Goal: Information Seeking & Learning: Learn about a topic

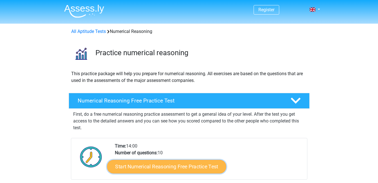
click at [170, 164] on link "Start Numerical Reasoning Free Practice Test" at bounding box center [166, 166] width 119 height 14
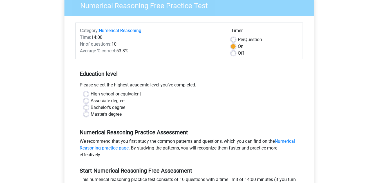
scroll to position [67, 0]
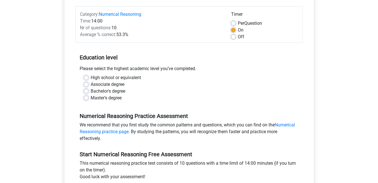
click at [91, 78] on label "High school or equivalent" at bounding box center [116, 77] width 50 height 7
click at [85, 78] on input "High school or equivalent" at bounding box center [86, 77] width 5 height 6
radio input "true"
click at [238, 36] on label "Off" at bounding box center [241, 36] width 6 height 7
click at [235, 36] on input "Off" at bounding box center [233, 36] width 5 height 6
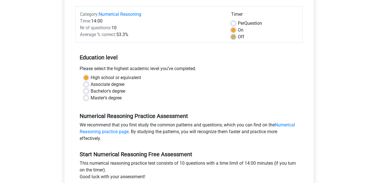
radio input "true"
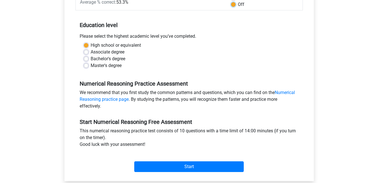
scroll to position [129, 0]
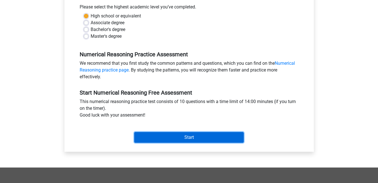
click at [182, 138] on input "Start" at bounding box center [188, 137] width 109 height 11
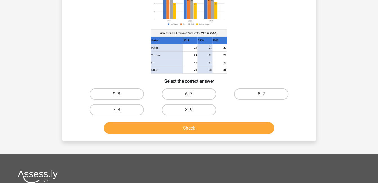
scroll to position [68, 0]
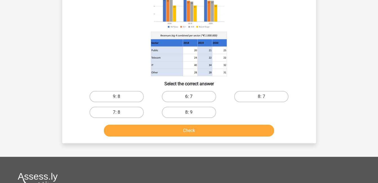
click at [177, 95] on label "6: 7" at bounding box center [189, 96] width 54 height 11
click at [189, 96] on input "6: 7" at bounding box center [191, 98] width 4 height 4
radio input "true"
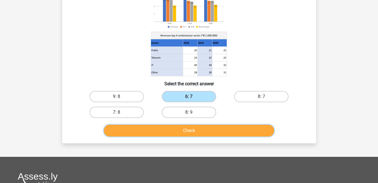
click at [192, 129] on button "Check" at bounding box center [189, 131] width 170 height 12
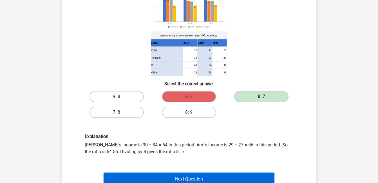
click at [199, 177] on button "Next Question" at bounding box center [189, 179] width 170 height 12
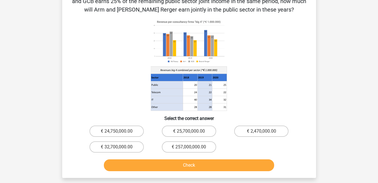
scroll to position [26, 0]
